Goal: Task Accomplishment & Management: Complete application form

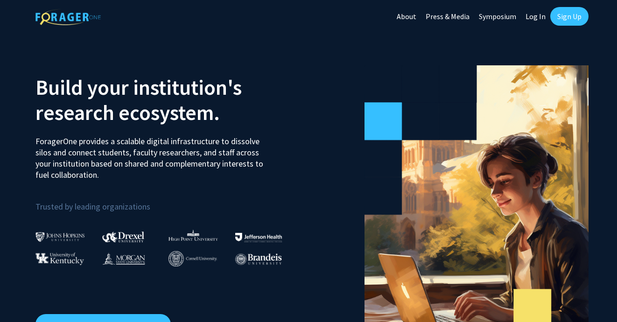
click at [565, 16] on link "Sign Up" at bounding box center [570, 16] width 38 height 19
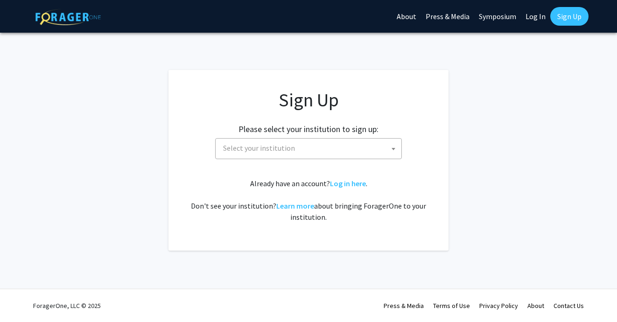
click at [389, 145] on span at bounding box center [393, 149] width 9 height 21
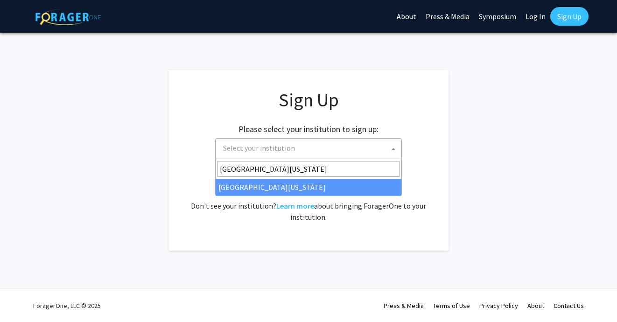
type input "[GEOGRAPHIC_DATA][US_STATE]"
select select "31"
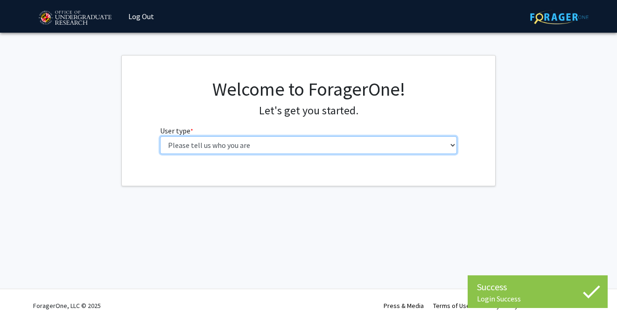
click at [276, 146] on select "Please tell us who you are Undergraduate Student Master's Student Doctoral Cand…" at bounding box center [308, 145] width 297 height 18
select select "1: undergrad"
click at [160, 136] on select "Please tell us who you are Undergraduate Student Master's Student Doctoral Cand…" at bounding box center [308, 145] width 297 height 18
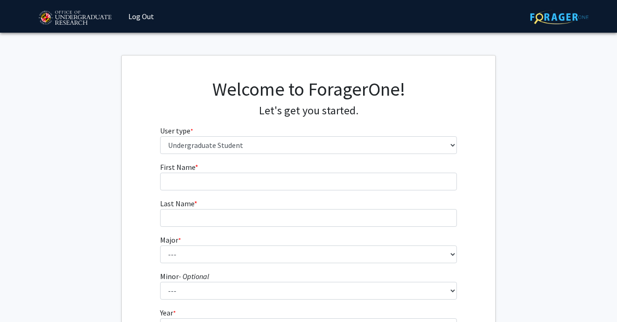
click at [265, 193] on form "First Name * required Last Name * required Major * required --- Accounting Aero…" at bounding box center [308, 276] width 297 height 228
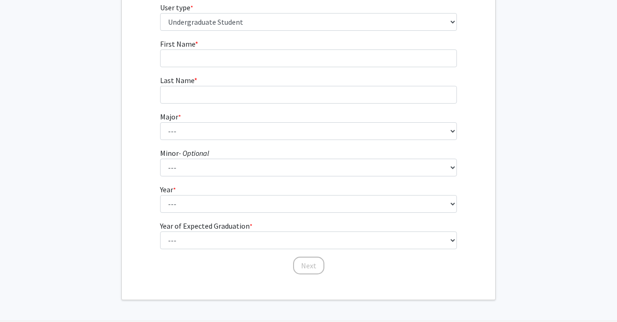
scroll to position [115, 0]
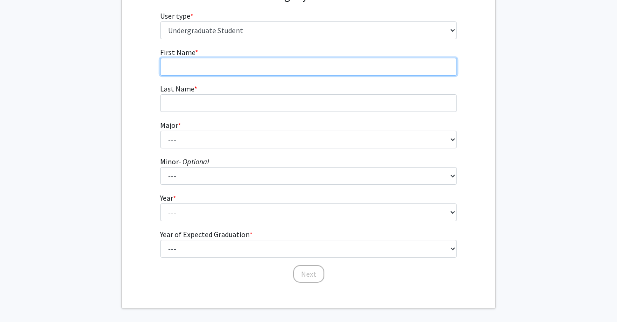
click at [262, 72] on input "First Name * required" at bounding box center [308, 67] width 297 height 18
type input "Taylor"
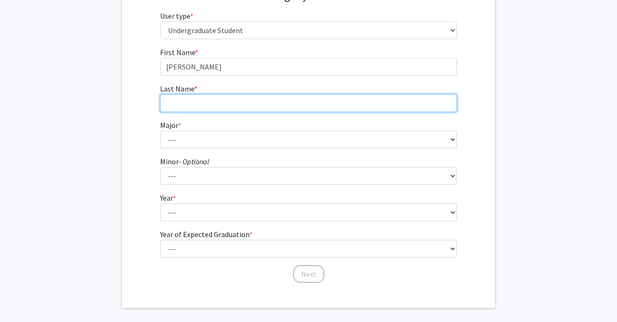
type input "Lee"
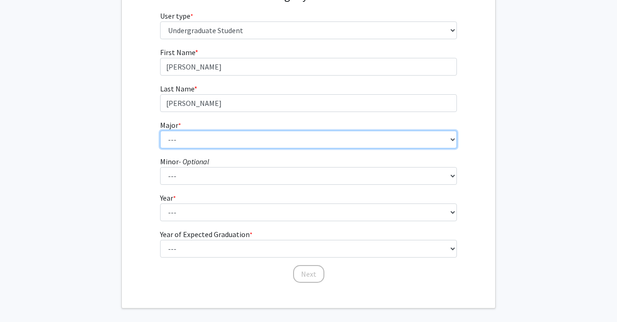
click at [259, 134] on select "--- Accounting Aerospace Engineering African American and Africana Studies Agri…" at bounding box center [308, 140] width 297 height 18
select select "17: 2318"
click at [160, 131] on select "--- Accounting Aerospace Engineering African American and Africana Studies Agri…" at bounding box center [308, 140] width 297 height 18
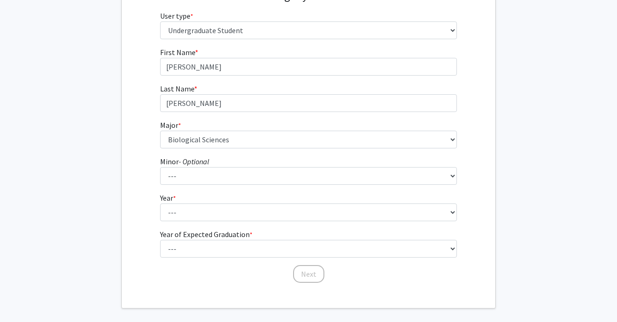
click at [227, 186] on form "First Name * required Taylor Last Name * required Lee Major * required --- Acco…" at bounding box center [308, 161] width 297 height 228
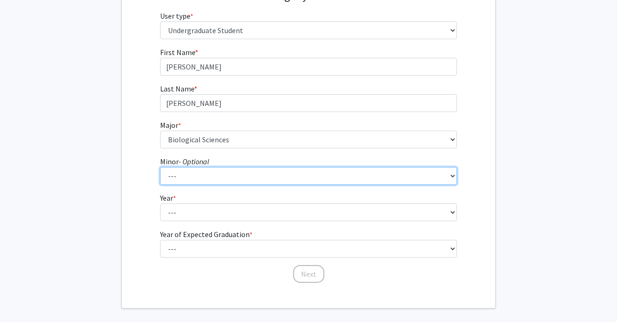
click at [228, 182] on select "--- Actuarial Mathematics Advanced Cybersecurity Experience for Students Africa…" at bounding box center [308, 176] width 297 height 18
select select "48: 1851"
click at [160, 167] on select "--- Actuarial Mathematics Advanced Cybersecurity Experience for Students Africa…" at bounding box center [308, 176] width 297 height 18
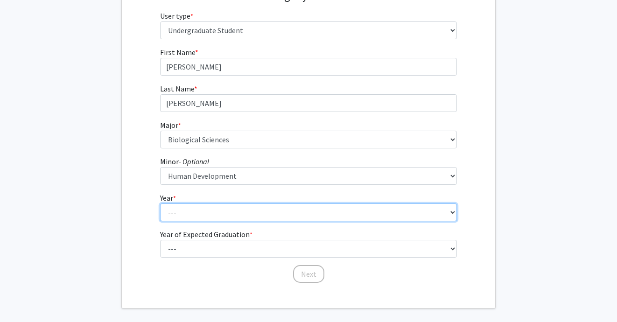
click at [241, 208] on select "--- First-year Sophomore Junior Senior Postbaccalaureate Certificate" at bounding box center [308, 213] width 297 height 18
select select "2: sophomore"
click at [160, 204] on select "--- First-year Sophomore Junior Senior Postbaccalaureate Certificate" at bounding box center [308, 213] width 297 height 18
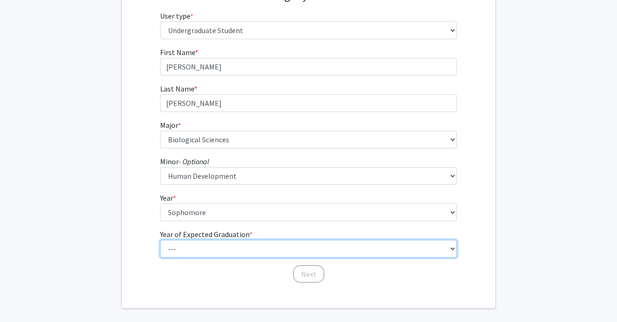
click at [231, 249] on select "--- 2025 2026 2027 2028 2029 2030 2031 2032 2033 2034" at bounding box center [308, 249] width 297 height 18
select select "4: 2028"
click at [160, 240] on select "--- 2025 2026 2027 2028 2029 2030 2031 2032 2033 2034" at bounding box center [308, 249] width 297 height 18
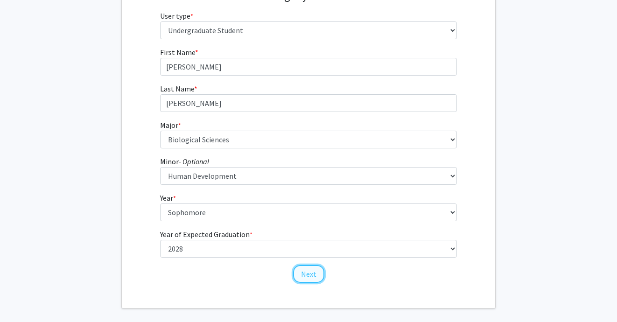
click at [321, 268] on button "Next" at bounding box center [308, 274] width 31 height 18
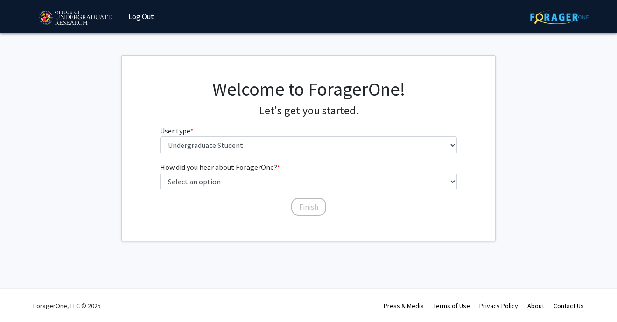
scroll to position [0, 0]
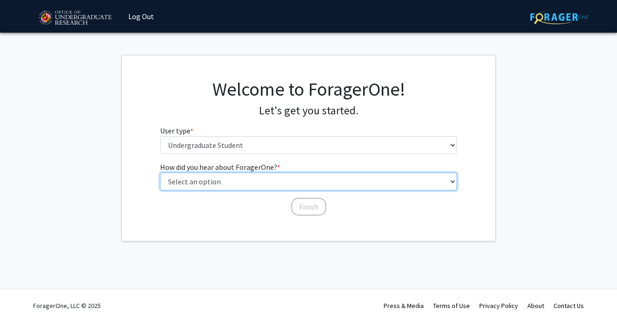
click at [299, 184] on select "Select an option Peer/student recommendation Faculty/staff recommendation Unive…" at bounding box center [308, 182] width 297 height 18
select select "3: university_website"
click at [160, 173] on select "Select an option Peer/student recommendation Faculty/staff recommendation Unive…" at bounding box center [308, 182] width 297 height 18
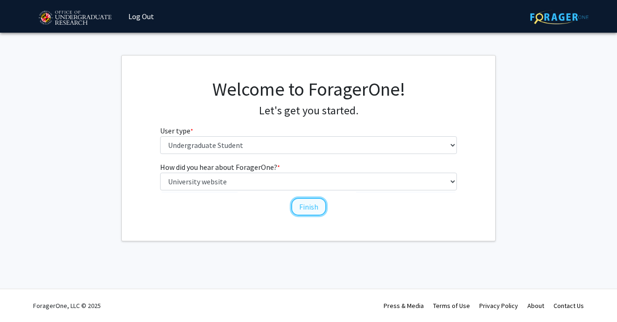
click at [306, 203] on button "Finish" at bounding box center [308, 207] width 35 height 18
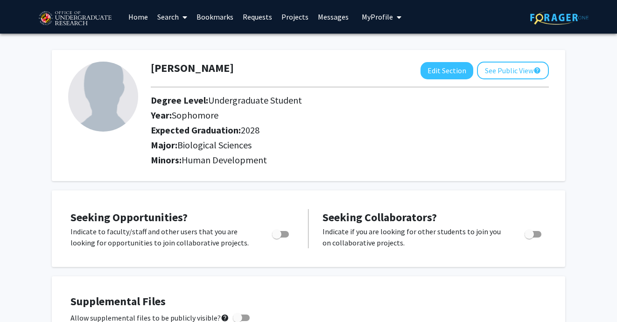
click at [144, 14] on link "Home" at bounding box center [138, 16] width 29 height 33
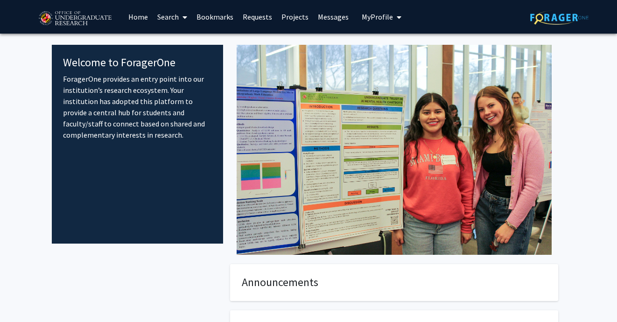
click at [175, 15] on link "Search" at bounding box center [172, 16] width 39 height 33
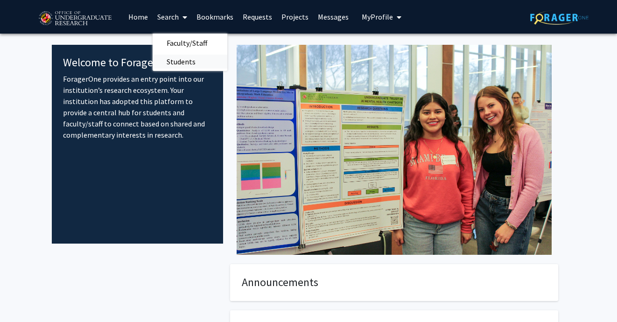
click at [185, 56] on span "Students" at bounding box center [181, 61] width 57 height 19
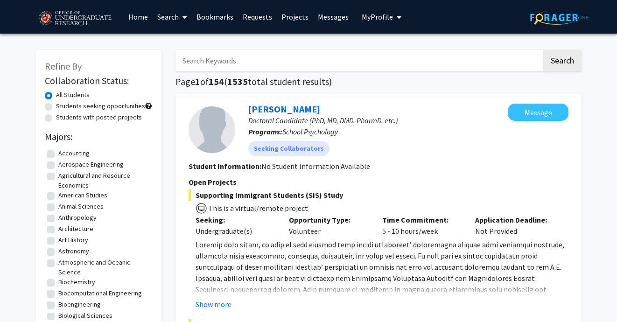
click at [181, 14] on span at bounding box center [183, 17] width 8 height 33
click at [187, 43] on span "Faculty/Staff" at bounding box center [187, 43] width 69 height 19
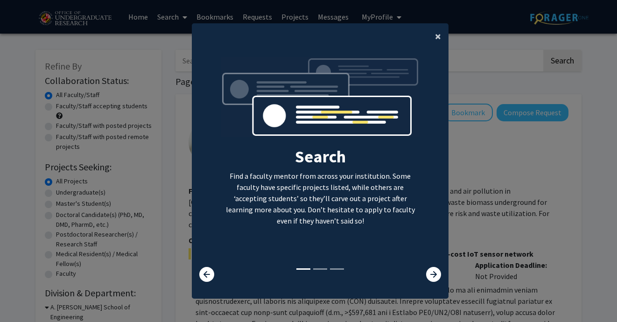
click at [439, 37] on span "×" at bounding box center [438, 36] width 6 height 14
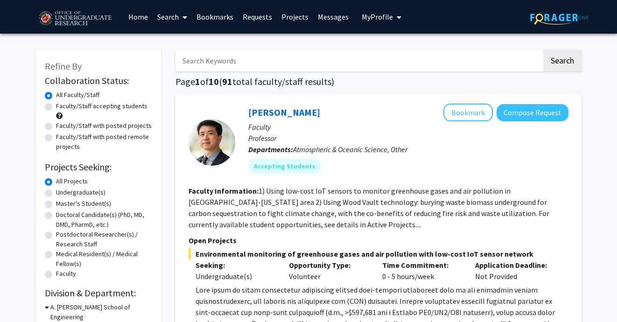
click at [108, 111] on label "Faculty/Staff accepting students" at bounding box center [102, 106] width 92 height 10
click at [62, 107] on input "Faculty/Staff accepting students" at bounding box center [59, 104] width 6 height 6
radio input "true"
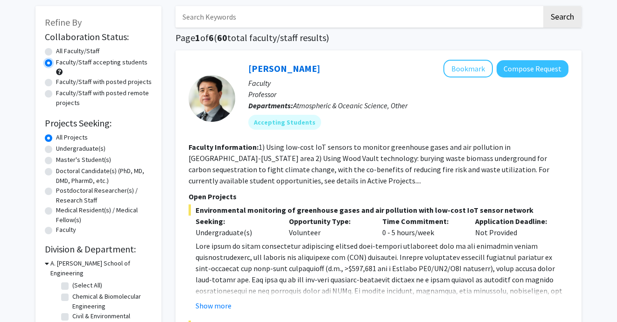
scroll to position [52, 0]
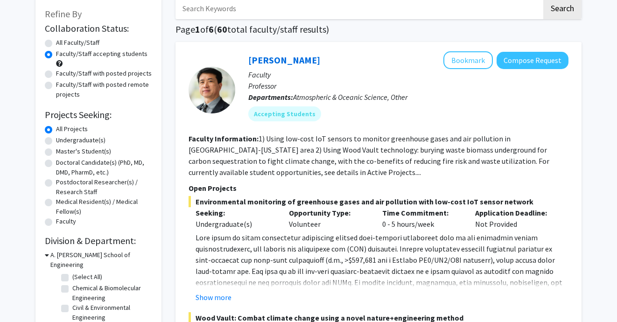
click at [56, 142] on label "Undergraduate(s)" at bounding box center [81, 140] width 50 height 10
click at [56, 141] on input "Undergraduate(s)" at bounding box center [59, 138] width 6 height 6
radio input "true"
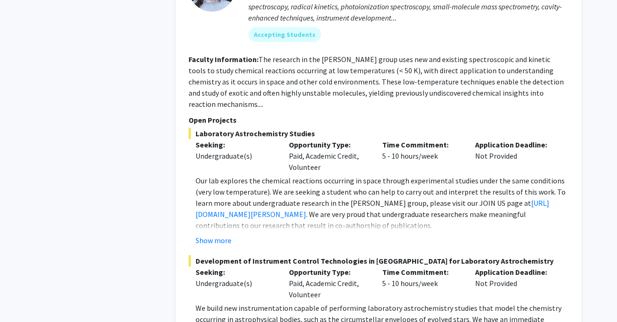
scroll to position [580, 0]
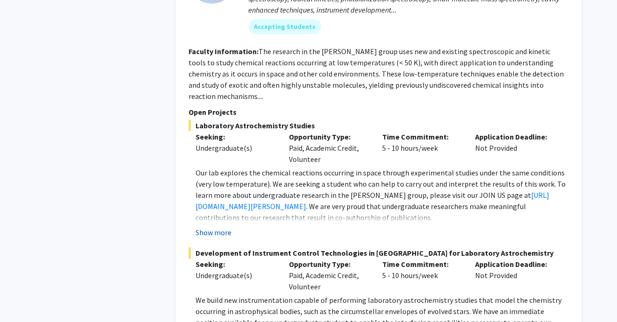
click at [212, 227] on button "Show more" at bounding box center [214, 232] width 36 height 11
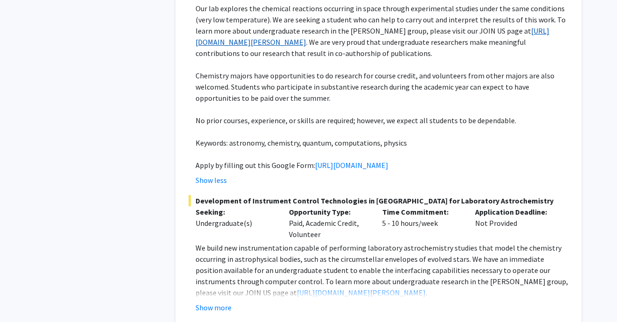
scroll to position [743, 0]
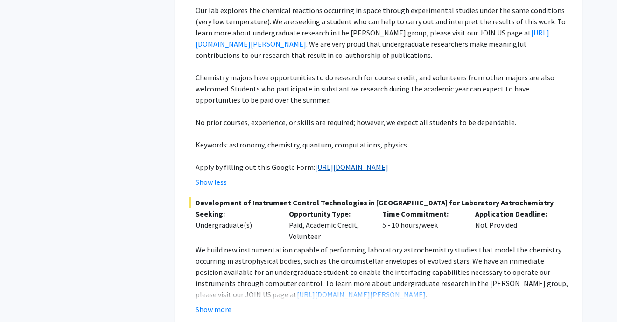
click at [315, 169] on link "https://docs.google.com/forms/d/e/1FAIpQLSc1a2KEqN38QvXz_Ai43zkn9t7ZfvyWPw9YHz9…" at bounding box center [351, 167] width 73 height 9
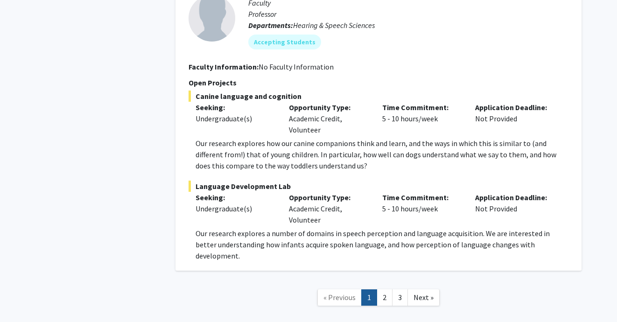
scroll to position [4563, 0]
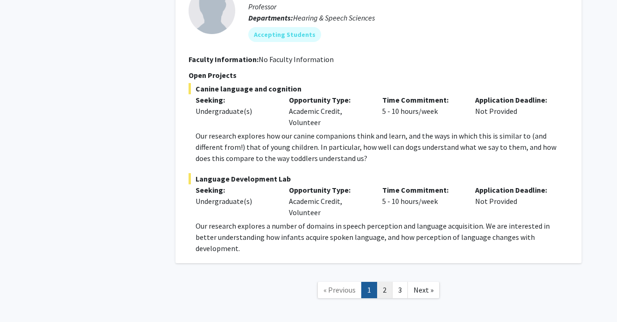
click at [386, 282] on link "2" at bounding box center [385, 290] width 16 height 16
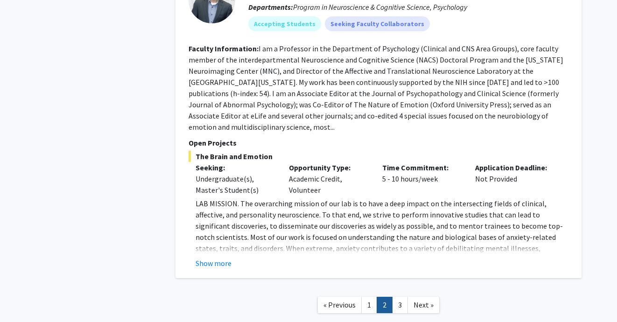
scroll to position [3187, 0]
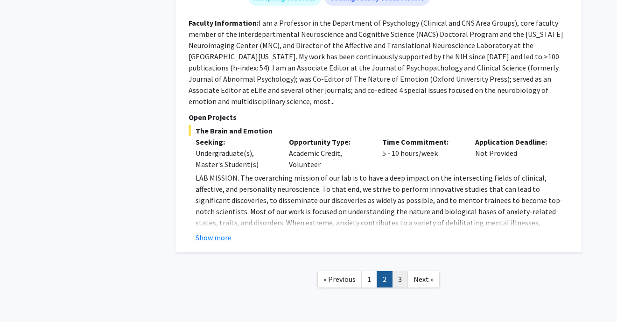
click at [399, 271] on link "3" at bounding box center [400, 279] width 16 height 16
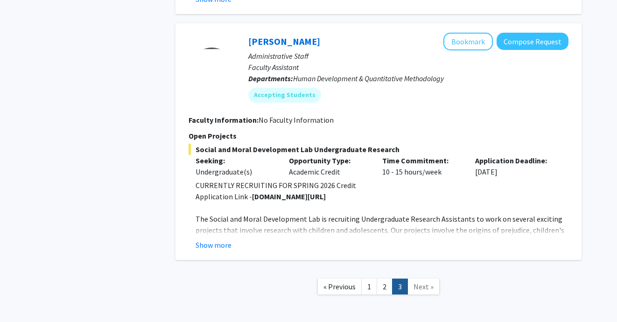
scroll to position [904, 0]
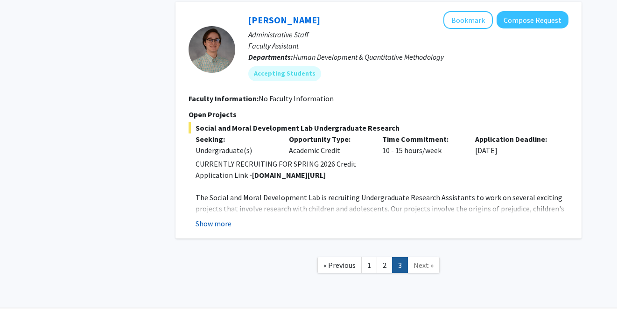
click at [217, 220] on button "Show more" at bounding box center [214, 223] width 36 height 11
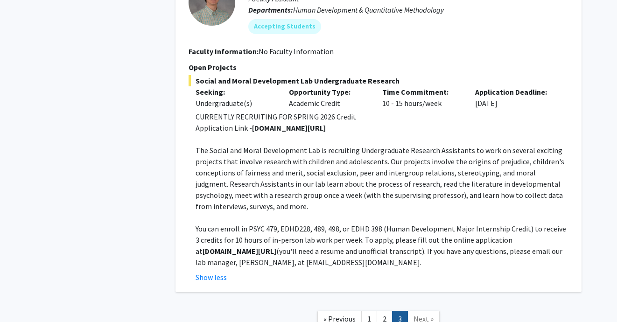
scroll to position [955, 0]
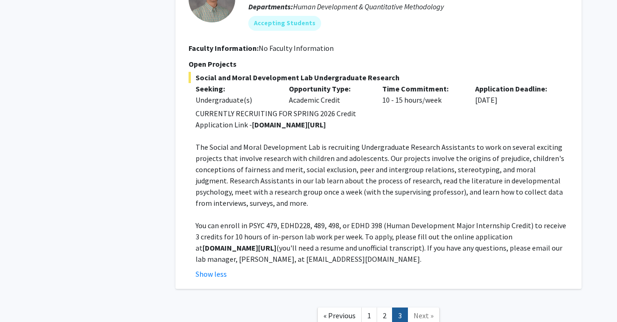
drag, startPoint x: 321, startPoint y: 126, endPoint x: 253, endPoint y: 128, distance: 67.7
click at [253, 128] on strong "go.umd.edu/killenlab" at bounding box center [289, 124] width 74 height 9
copy strong "go.umd.edu/killenlab"
